Goal: Transaction & Acquisition: Subscribe to service/newsletter

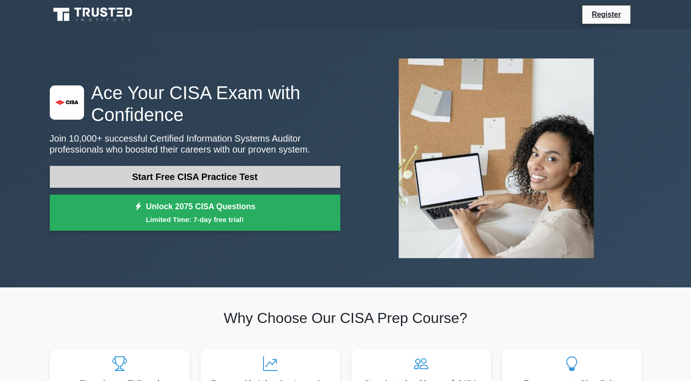
click at [219, 177] on link "Start Free CISA Practice Test" at bounding box center [195, 177] width 290 height 22
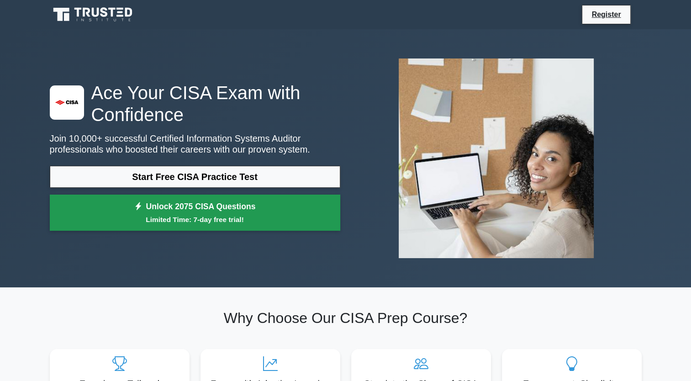
click at [184, 205] on link "Unlock 2075 CISA Questions Limited Time: 7-day free trial!" at bounding box center [195, 212] width 290 height 37
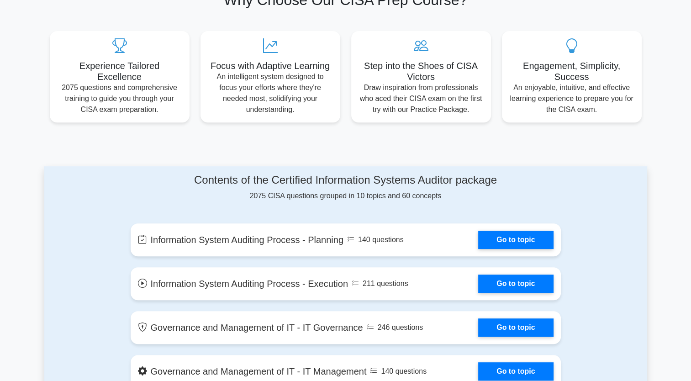
scroll to position [319, 0]
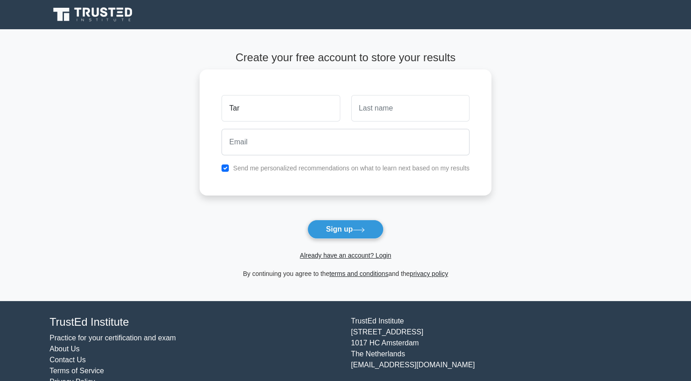
type input "Tarlan"
type input "[PERSON_NAME]"
click at [286, 155] on div at bounding box center [345, 142] width 259 height 34
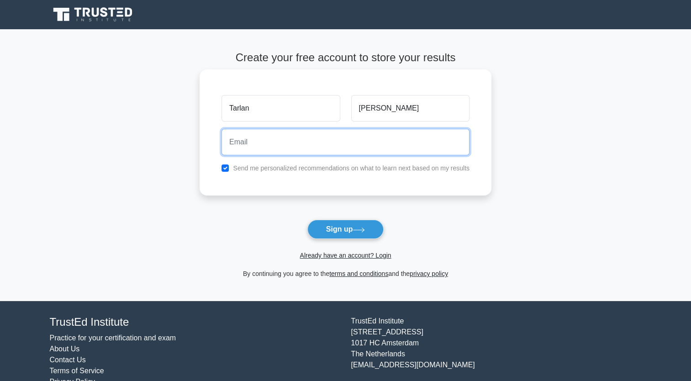
click at [286, 139] on input "email" at bounding box center [345, 142] width 248 height 26
type input "[EMAIL_ADDRESS][DOMAIN_NAME]"
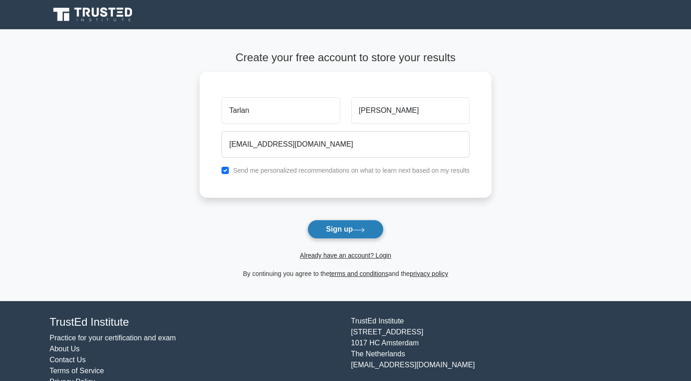
click at [329, 229] on button "Sign up" at bounding box center [345, 229] width 77 height 19
